Goal: Information Seeking & Learning: Learn about a topic

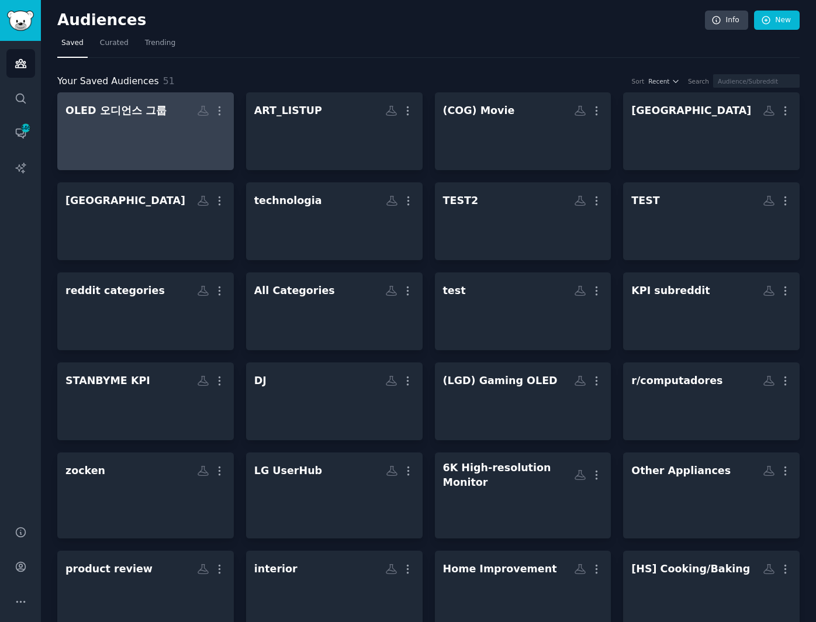
click at [166, 127] on div at bounding box center [145, 141] width 160 height 41
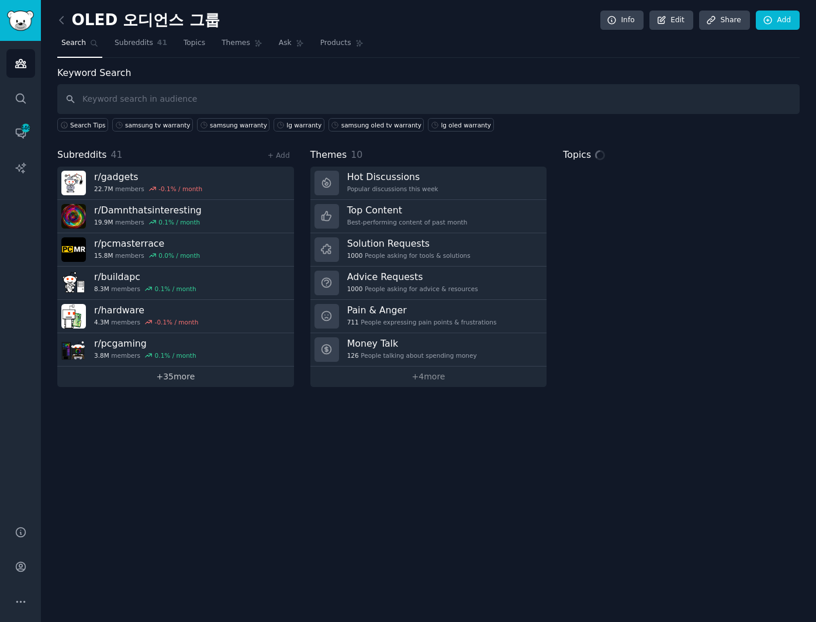
click at [175, 377] on link "+ 35 more" at bounding box center [175, 376] width 237 height 20
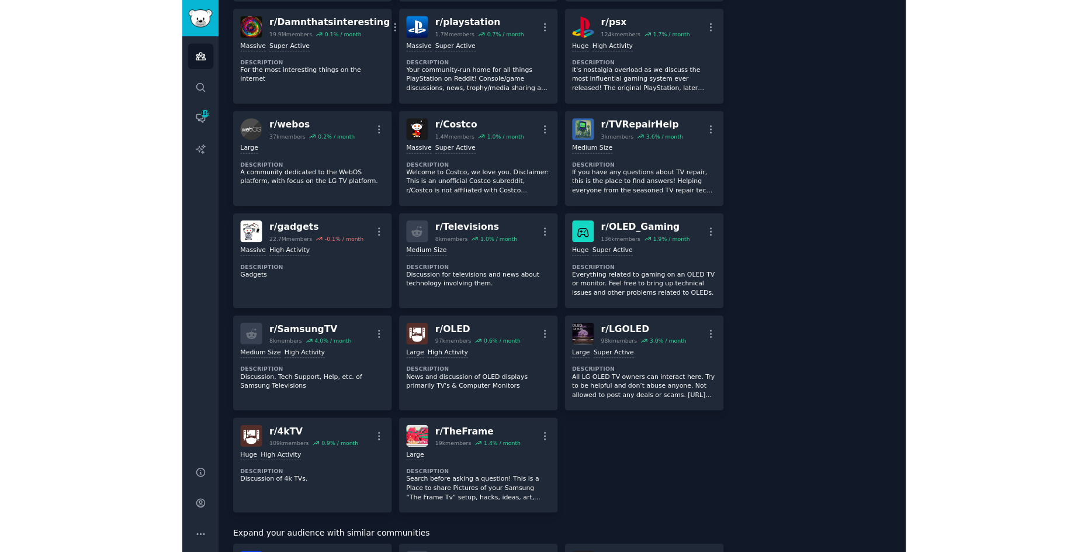
scroll to position [1168, 0]
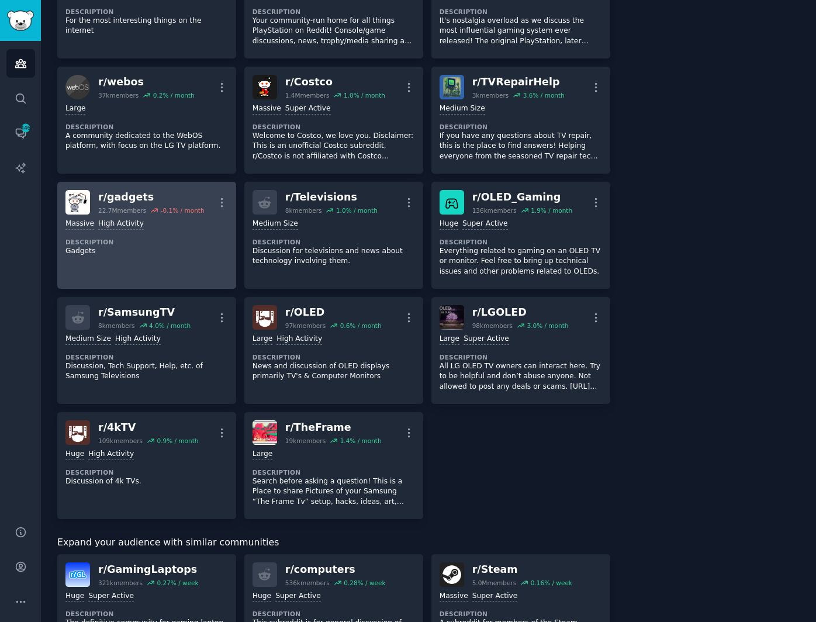
click at [118, 190] on div "r/ gadgets" at bounding box center [151, 197] width 106 height 15
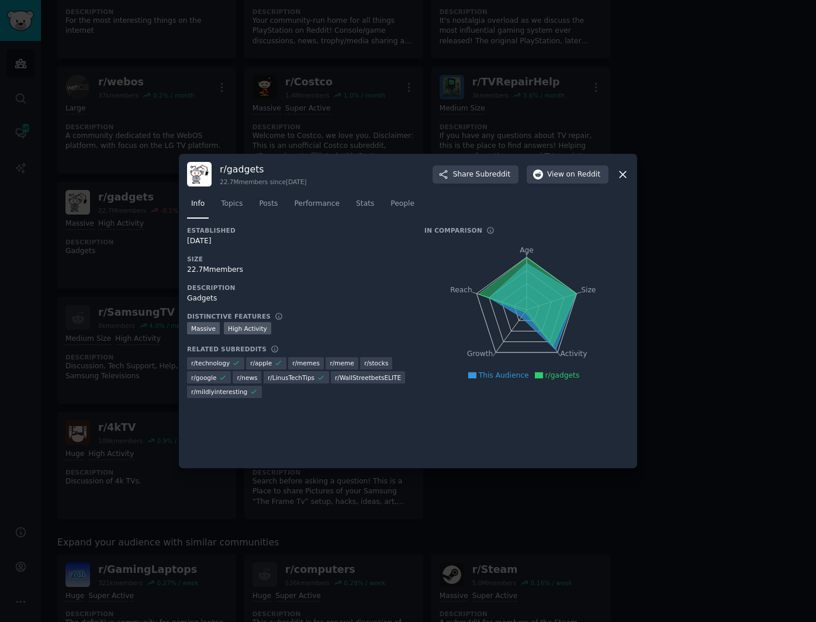
click at [619, 173] on icon at bounding box center [622, 174] width 12 height 12
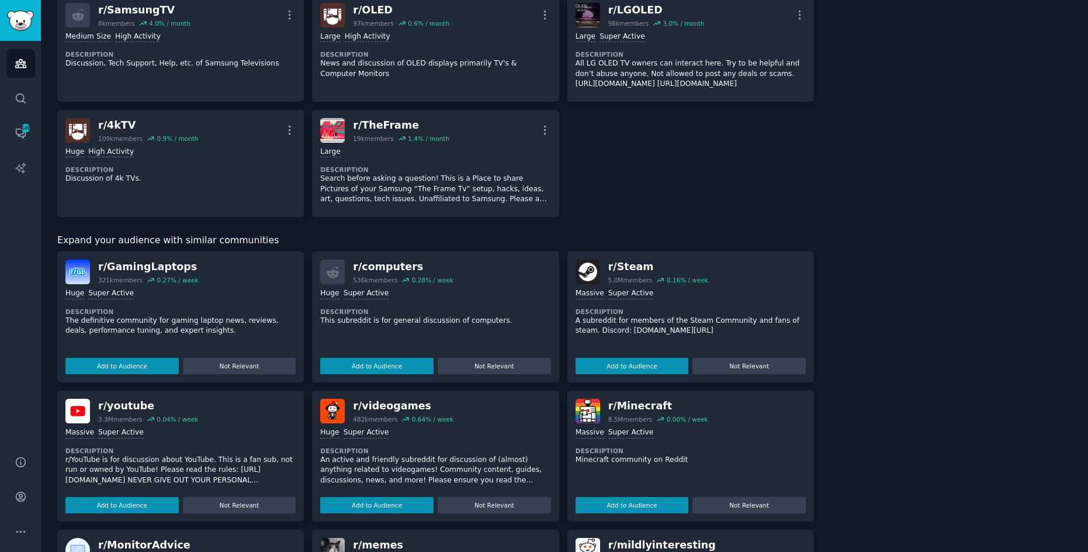
scroll to position [1577, 0]
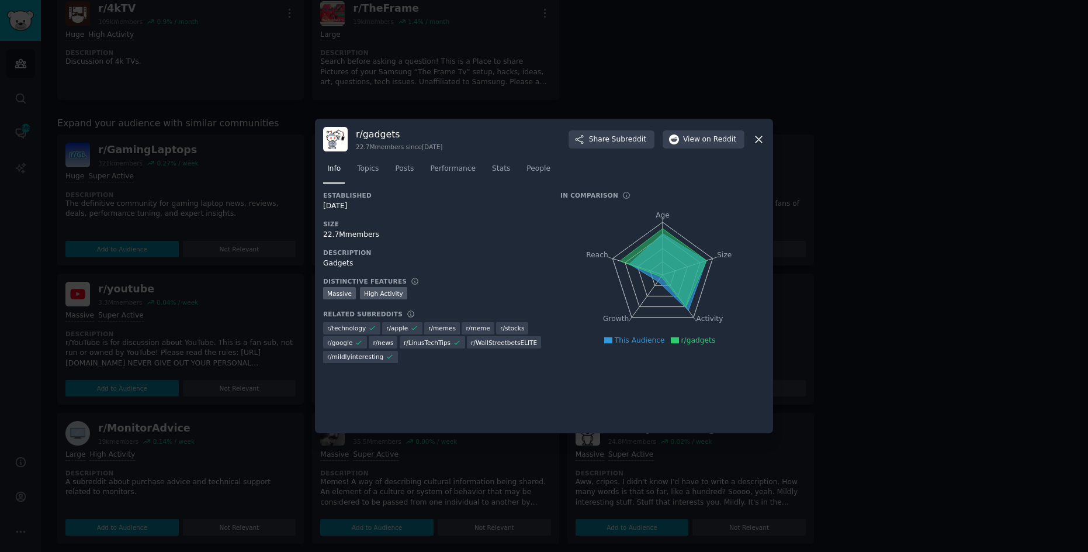
drag, startPoint x: 851, startPoint y: 294, endPoint x: 858, endPoint y: 286, distance: 10.4
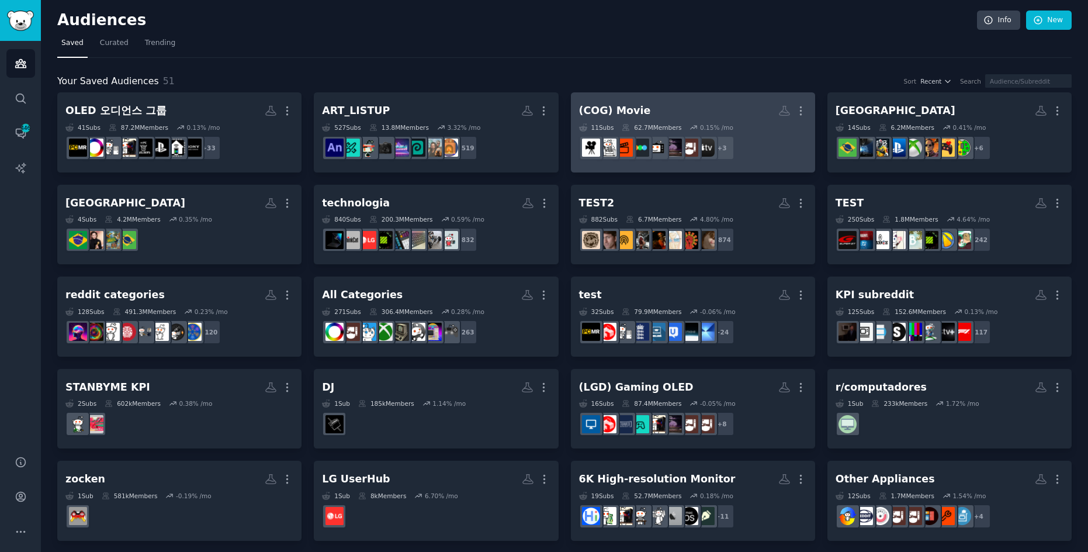
click at [711, 115] on h2 "(COG) Movie More" at bounding box center [693, 110] width 228 height 20
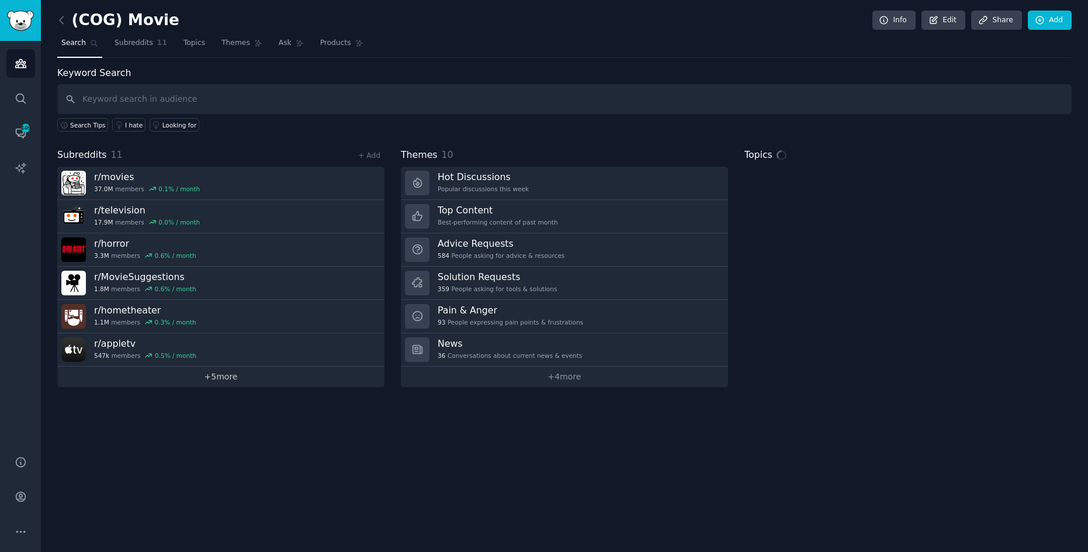
click at [220, 374] on link "+ 5 more" at bounding box center [220, 376] width 327 height 20
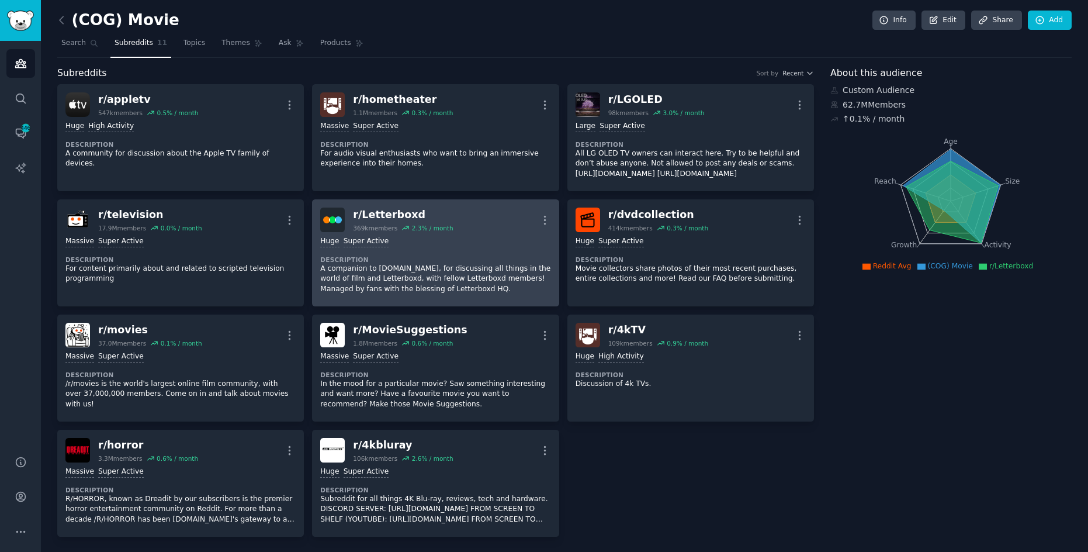
scroll to position [1, 0]
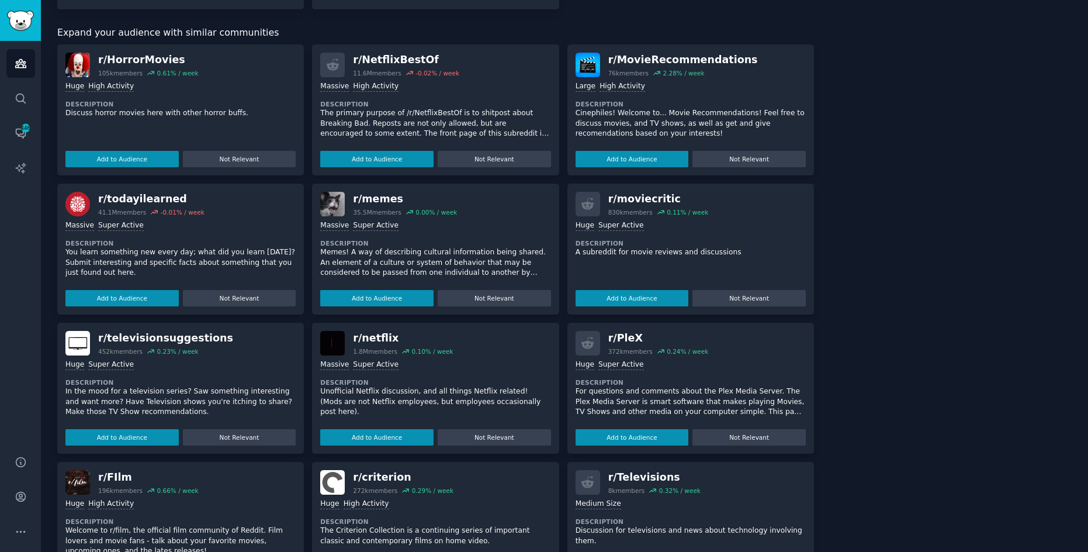
scroll to position [584, 0]
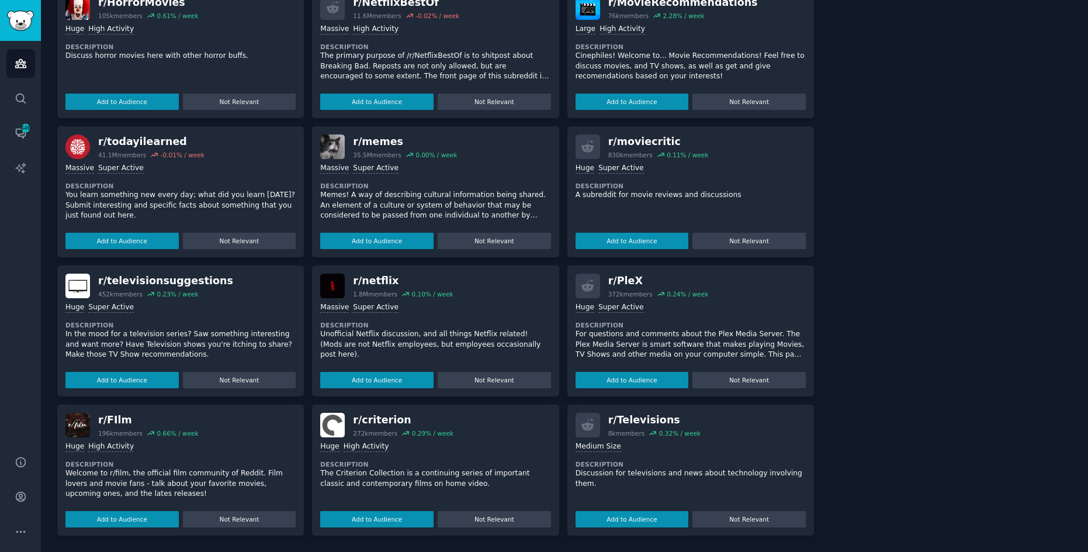
click at [815, 197] on div "About this audience Custom Audience 62.7M Members ↑ 0.1 % / month Age Size Acti…" at bounding box center [950, 8] width 241 height 1053
